Goal: Task Accomplishment & Management: Use online tool/utility

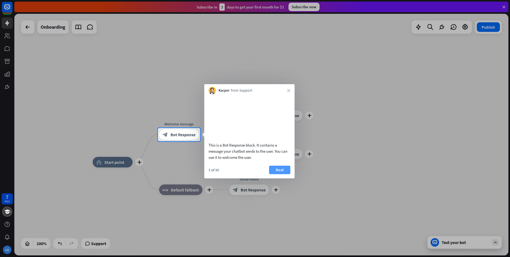
click at [283, 174] on button "Next" at bounding box center [279, 170] width 21 height 9
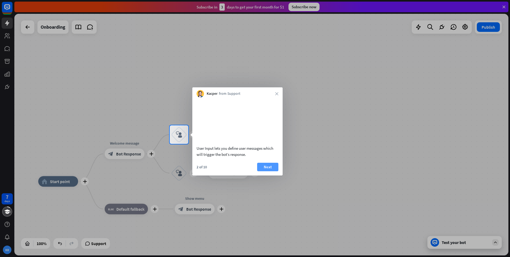
click at [271, 171] on button "Next" at bounding box center [267, 167] width 21 height 9
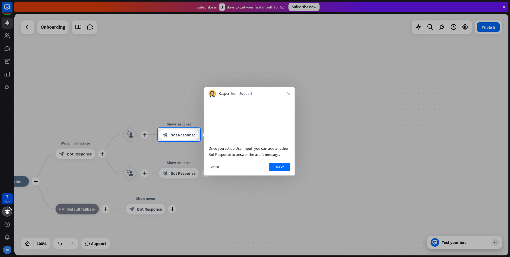
click at [286, 176] on div "3 of 10 Next" at bounding box center [249, 169] width 90 height 13
click at [281, 171] on button "Next" at bounding box center [279, 167] width 21 height 9
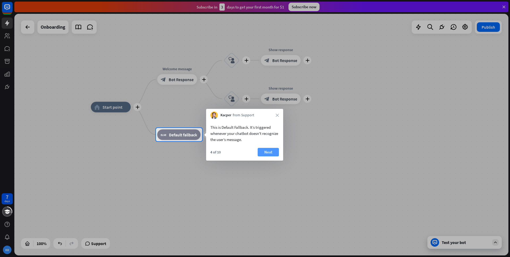
click at [266, 152] on button "Next" at bounding box center [268, 152] width 21 height 9
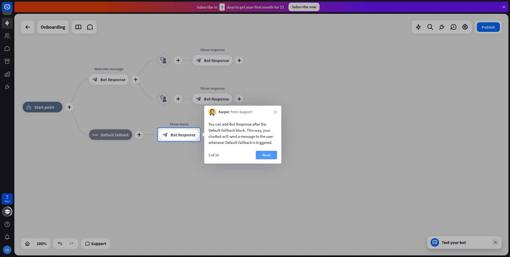
click at [261, 157] on button "Next" at bounding box center [266, 155] width 21 height 9
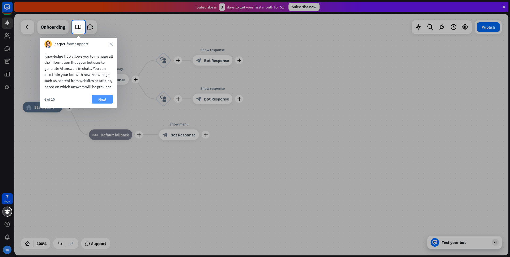
click at [100, 104] on button "Next" at bounding box center [102, 99] width 21 height 9
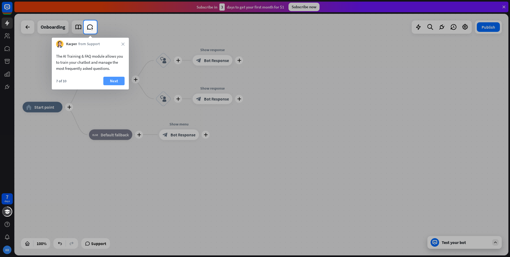
click at [114, 79] on button "Next" at bounding box center [113, 81] width 21 height 9
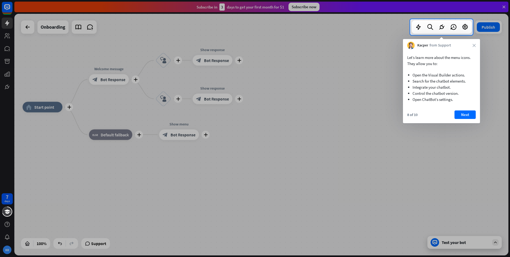
click at [467, 122] on div "8 of 10 Next" at bounding box center [441, 117] width 77 height 13
click at [463, 115] on button "Next" at bounding box center [465, 115] width 21 height 9
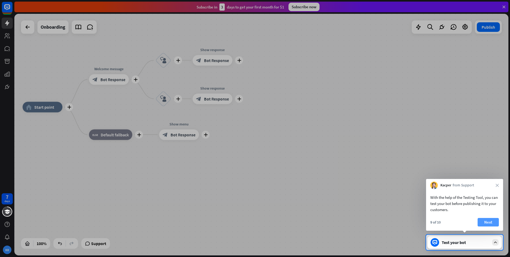
click at [484, 221] on button "Next" at bounding box center [488, 222] width 21 height 9
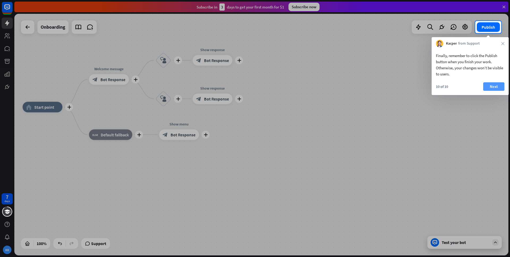
click at [489, 86] on button "Next" at bounding box center [493, 86] width 21 height 9
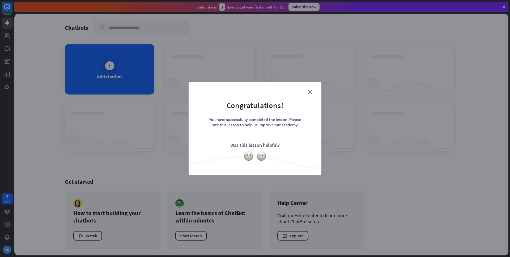
click at [310, 86] on div "close Congratulations! You have successfully completed the lesson. Please rate …" at bounding box center [255, 128] width 133 height 93
click at [310, 94] on icon "close" at bounding box center [310, 92] width 4 height 4
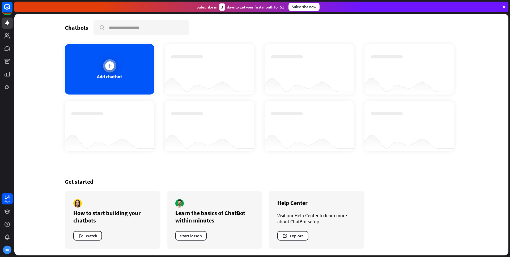
click at [111, 70] on div at bounding box center [109, 65] width 9 height 9
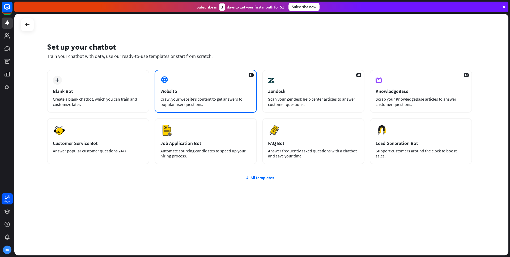
click at [163, 91] on div "Website" at bounding box center [206, 91] width 91 height 6
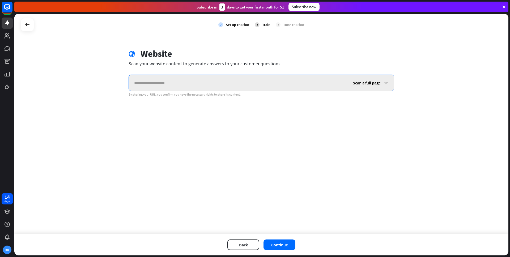
paste input "**********"
type input "**********"
click at [369, 85] on span "Scan a full page" at bounding box center [367, 82] width 28 height 5
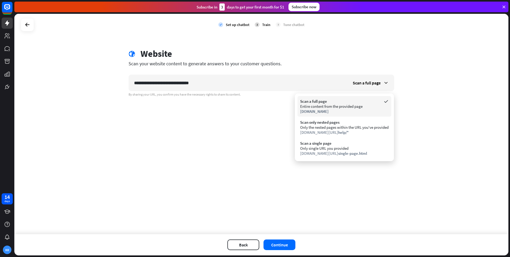
click at [352, 115] on div "Scan a full page Entire content from the provided page [DOMAIN_NAME]" at bounding box center [345, 106] width 94 height 20
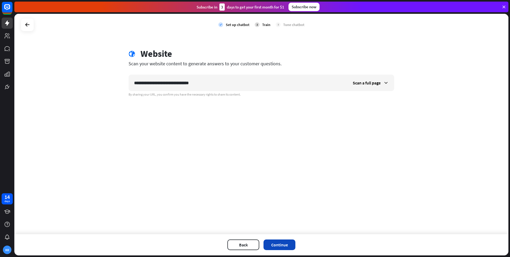
click at [276, 242] on button "Continue" at bounding box center [280, 245] width 32 height 11
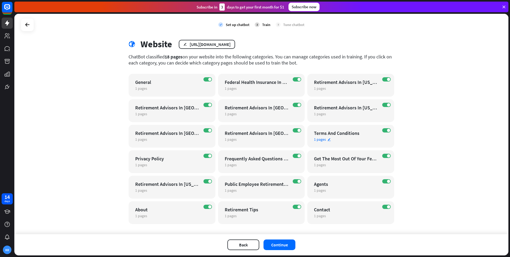
scroll to position [16, 0]
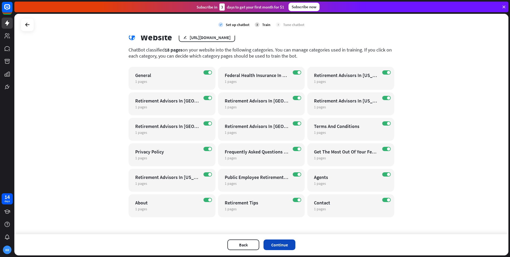
click at [288, 248] on button "Continue" at bounding box center [280, 245] width 32 height 11
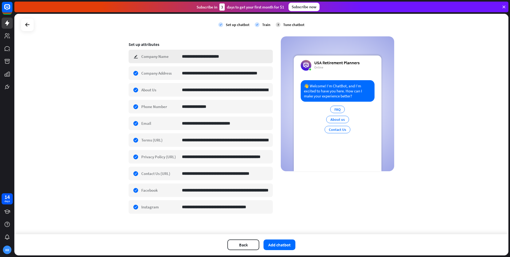
scroll to position [86, 0]
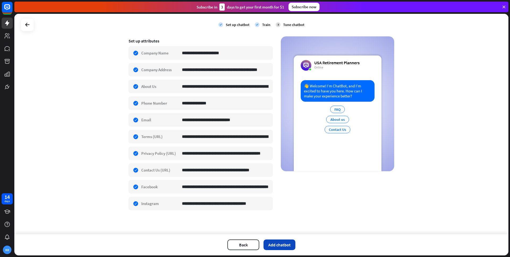
click at [273, 244] on button "Add chatbot" at bounding box center [280, 245] width 32 height 11
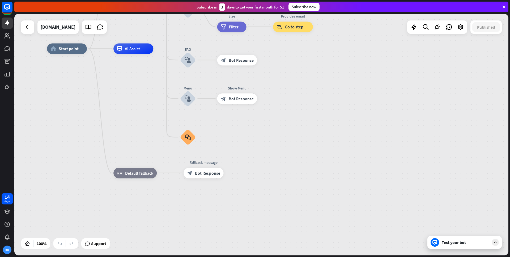
click at [481, 241] on div "Test your bot" at bounding box center [466, 242] width 48 height 5
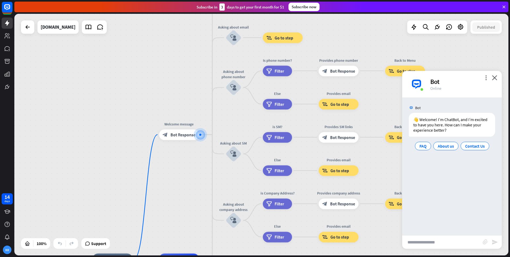
click at [433, 243] on input "text" at bounding box center [442, 242] width 81 height 13
type input "**********"
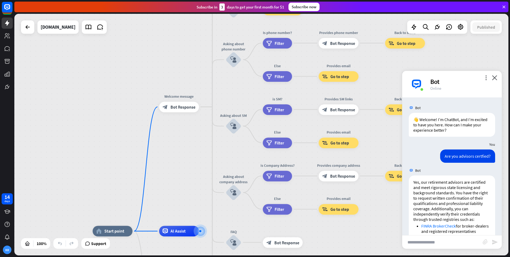
scroll to position [62, 0]
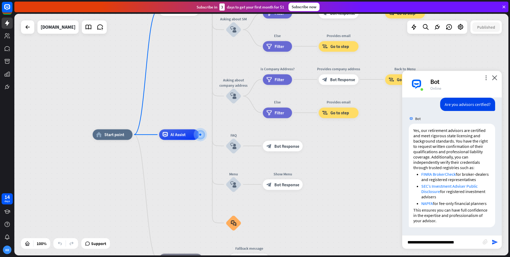
type input "**********"
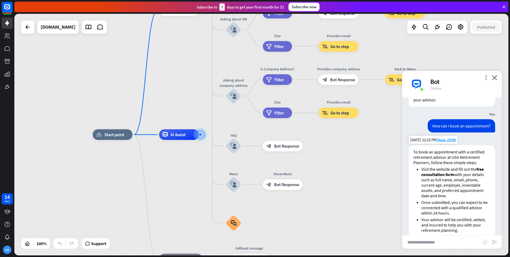
scroll to position [179, 0]
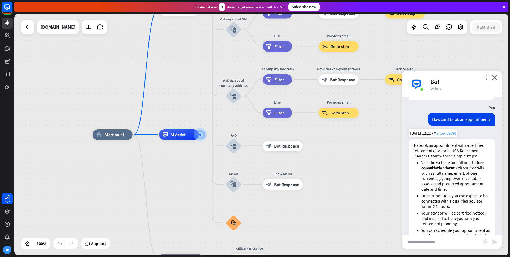
click at [451, 136] on span "Show JSON" at bounding box center [446, 133] width 19 height 5
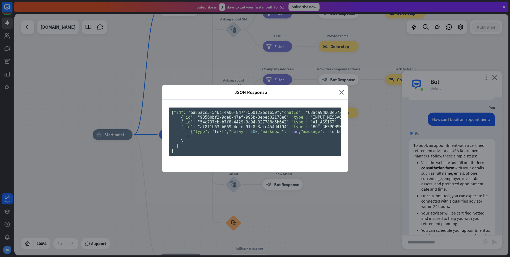
scroll to position [0, 0]
click at [340, 89] on icon "close" at bounding box center [341, 92] width 5 height 6
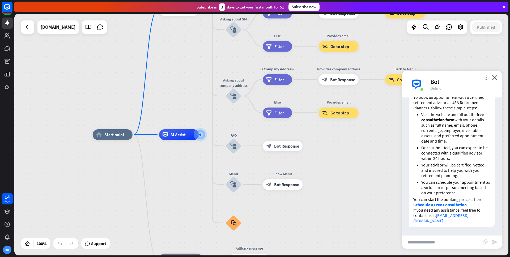
scroll to position [238, 0]
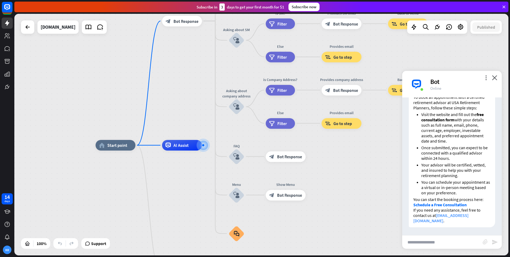
click at [426, 244] on input "text" at bounding box center [442, 242] width 81 height 13
type input "**********"
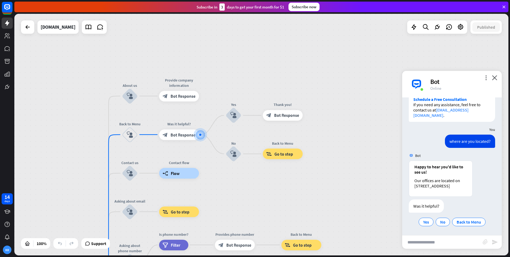
scroll to position [349, 0]
click at [423, 224] on span "Yes" at bounding box center [426, 222] width 6 height 5
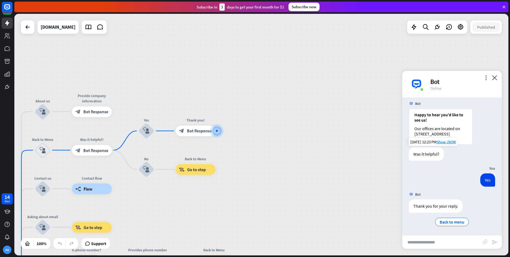
scroll to position [401, 0]
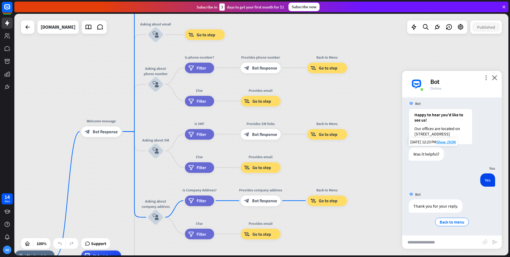
click at [418, 241] on input "text" at bounding box center [442, 242] width 81 height 13
type input "**********"
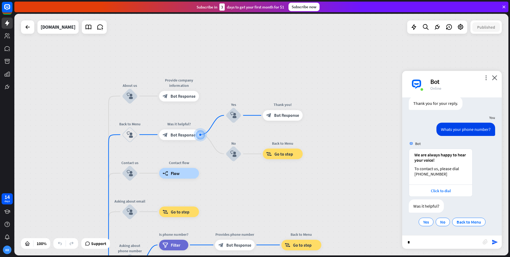
scroll to position [504, 0]
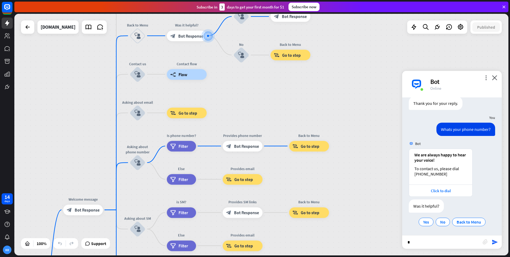
click at [428, 241] on input "*" at bounding box center [442, 242] width 81 height 13
type input "**********"
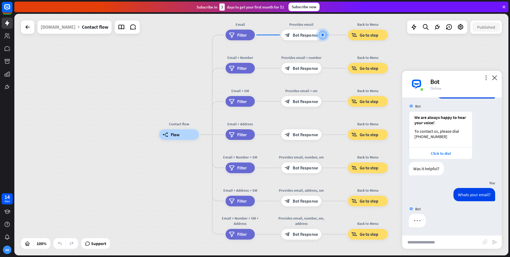
scroll to position [541, 0]
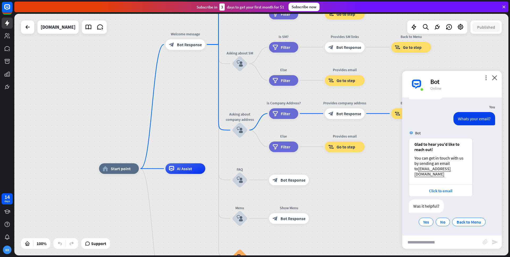
scroll to position [617, 0]
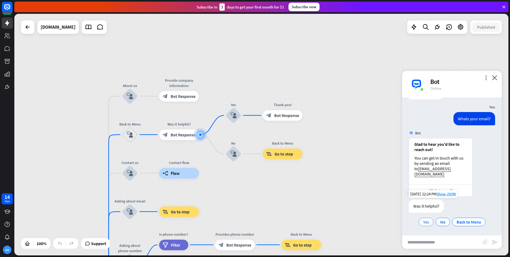
click at [423, 220] on span "Yes" at bounding box center [426, 222] width 6 height 5
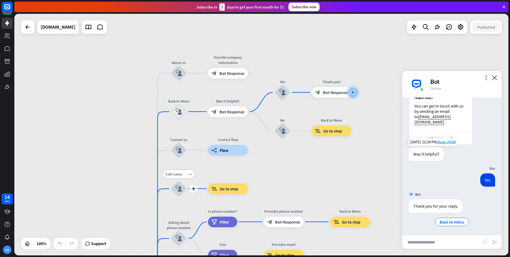
scroll to position [669, 0]
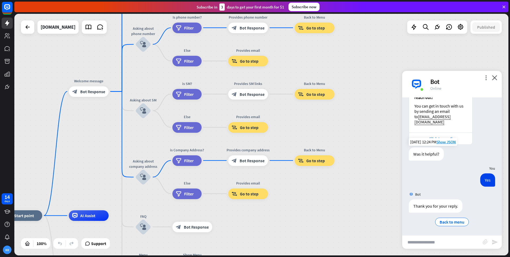
click at [417, 238] on input "text" at bounding box center [442, 242] width 81 height 13
type input "**********"
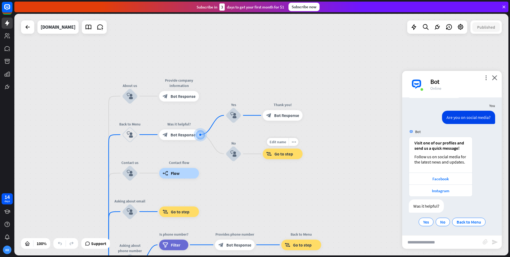
scroll to position [784, 0]
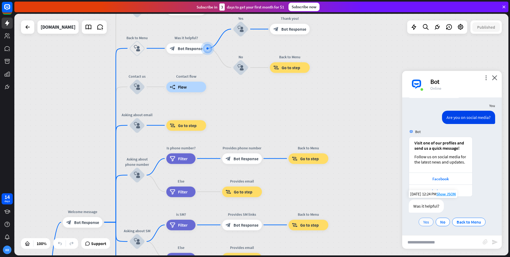
click at [421, 224] on div "Yes" at bounding box center [426, 222] width 15 height 9
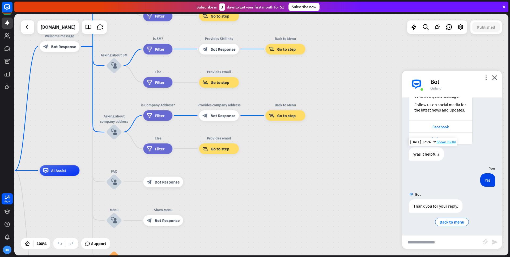
scroll to position [836, 0]
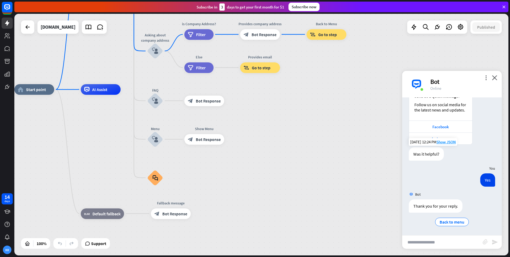
click at [436, 243] on input "text" at bounding box center [442, 242] width 81 height 13
click at [414, 244] on input "**" at bounding box center [442, 242] width 81 height 13
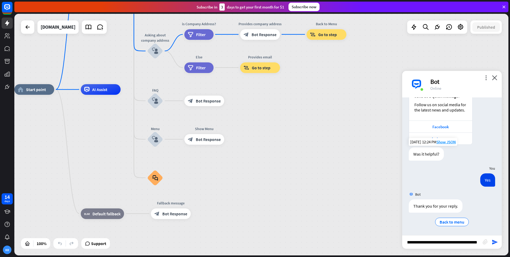
type input "**********"
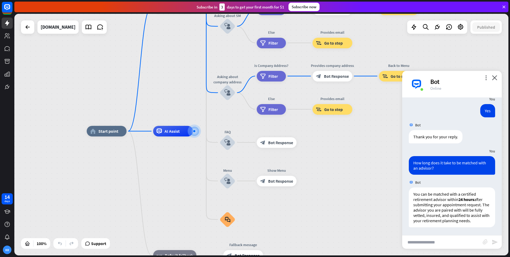
scroll to position [911, 0]
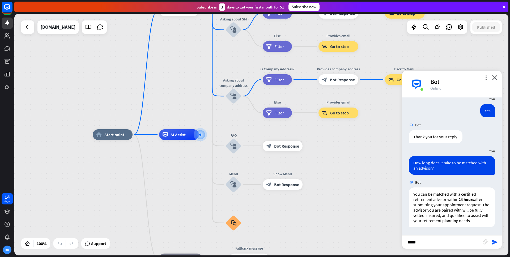
type input "******"
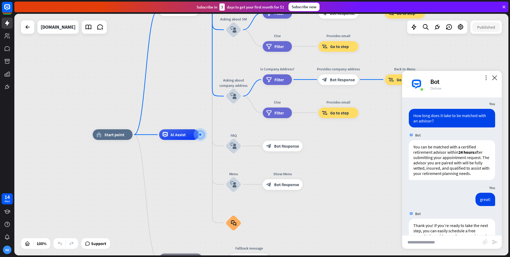
scroll to position [1027, 0]
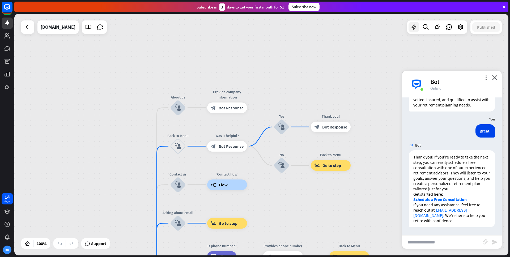
click at [415, 32] on div at bounding box center [414, 27] width 11 height 11
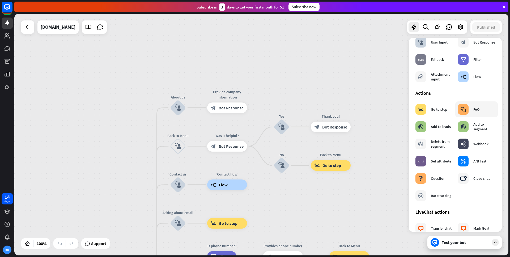
scroll to position [0, 0]
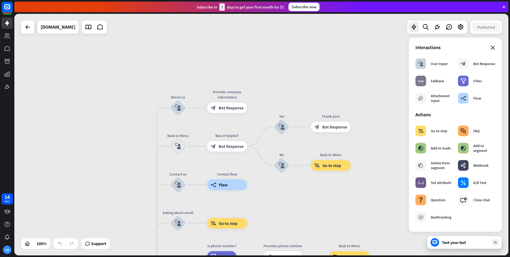
click at [491, 48] on icon "close" at bounding box center [493, 48] width 5 height 4
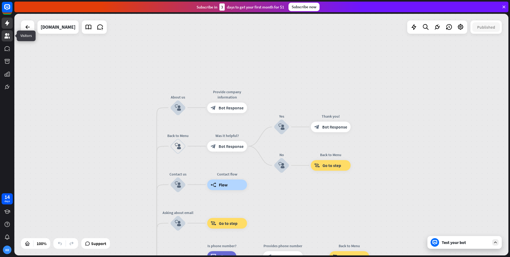
click at [8, 36] on icon at bounding box center [7, 36] width 6 height 6
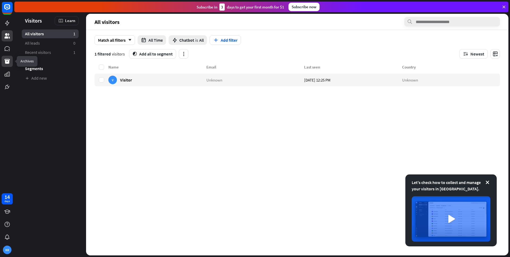
click at [6, 56] on link at bounding box center [7, 61] width 11 height 11
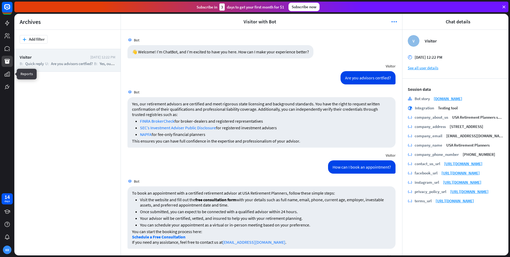
scroll to position [716, 0]
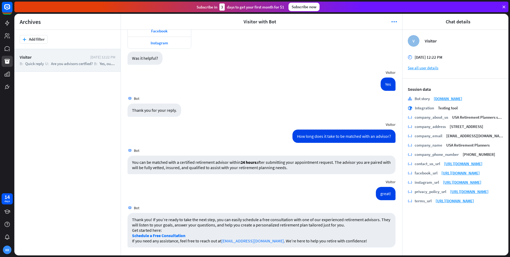
click at [5, 80] on div at bounding box center [7, 46] width 14 height 92
click at [6, 74] on icon at bounding box center [7, 74] width 6 height 6
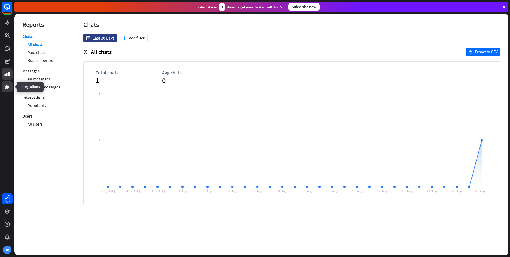
click at [6, 85] on icon at bounding box center [7, 87] width 6 height 6
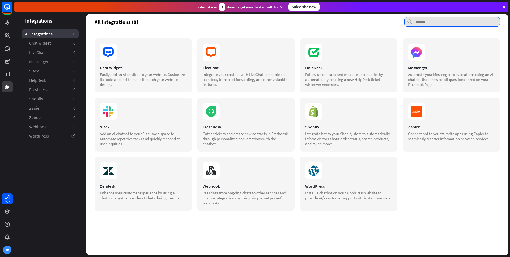
click at [417, 26] on input "text" at bounding box center [452, 22] width 96 height 10
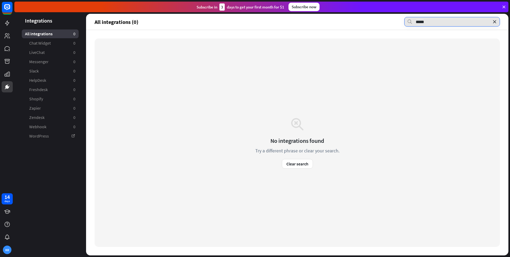
click at [442, 21] on input "*****" at bounding box center [452, 22] width 96 height 10
paste input "***"
type input "********"
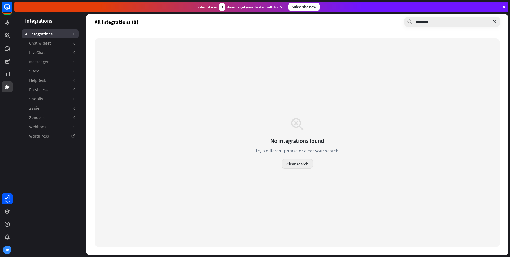
click at [301, 162] on button "Clear search" at bounding box center [297, 164] width 31 height 10
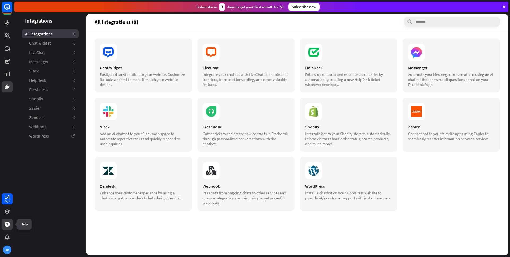
click at [6, 223] on icon at bounding box center [7, 224] width 5 height 5
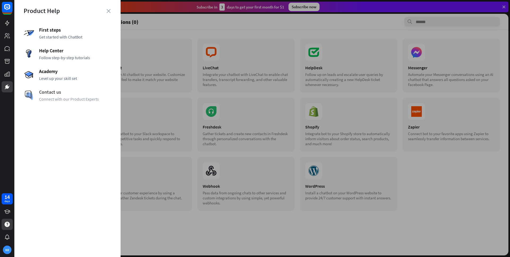
click at [60, 93] on span "Contact us" at bounding box center [75, 92] width 72 height 6
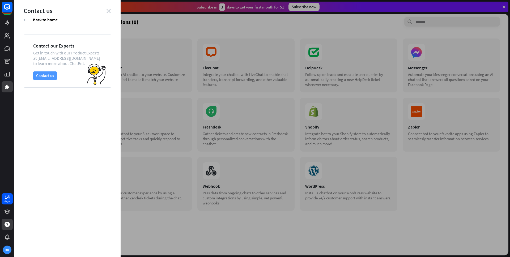
click at [55, 75] on button "Contact us" at bounding box center [45, 75] width 24 height 9
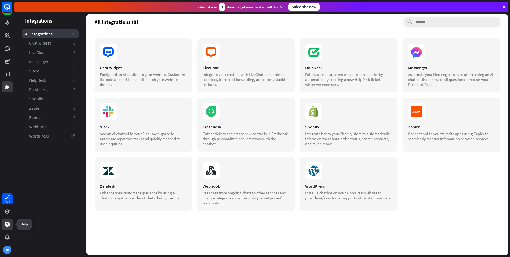
click at [8, 225] on icon at bounding box center [7, 224] width 5 height 5
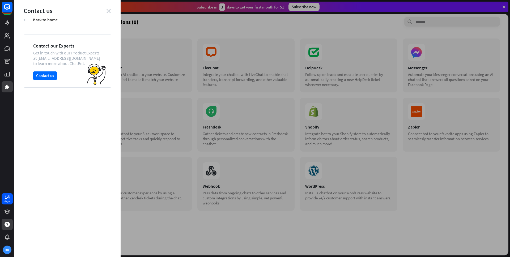
click at [26, 19] on icon "arrow_left" at bounding box center [27, 19] width 6 height 5
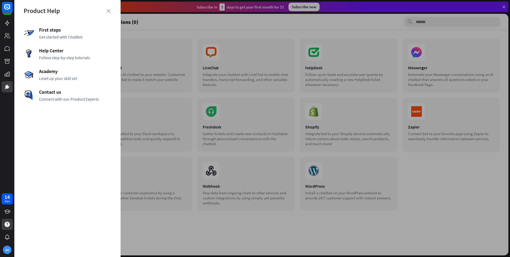
click at [275, 68] on div at bounding box center [262, 128] width 496 height 257
